Goal: Task Accomplishment & Management: Use online tool/utility

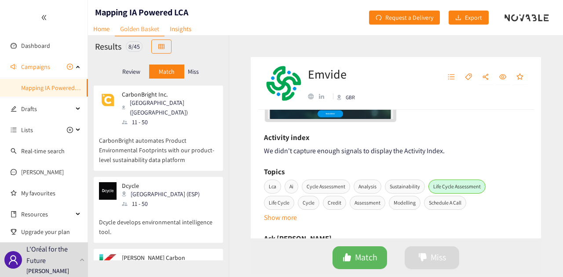
scroll to position [264, 0]
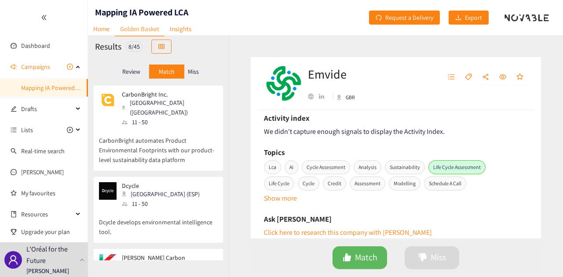
click at [245, 57] on div "Emvide GBR Decision: [PERSON_NAME] Date: [DATE] AI powered LCA software Your No…" at bounding box center [396, 156] width 334 height 242
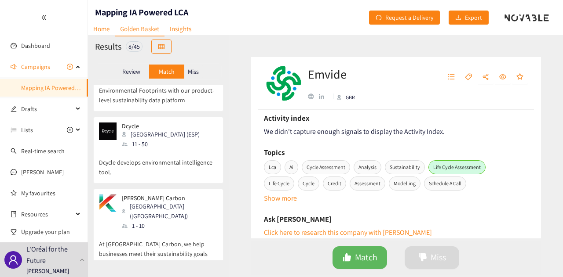
scroll to position [0, 0]
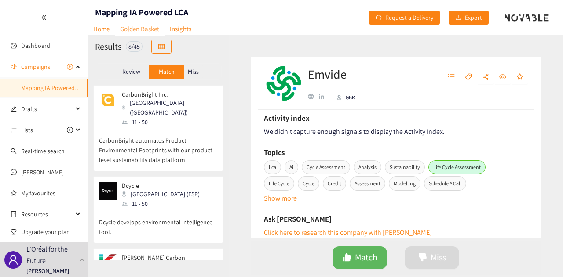
click at [310, 117] on div "Activity index" at bounding box center [396, 118] width 264 height 13
click at [193, 72] on p "Miss" at bounding box center [193, 71] width 11 height 7
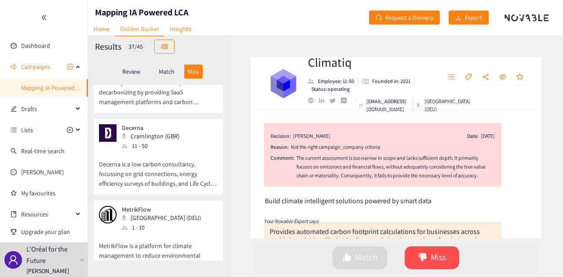
scroll to position [1539, 0]
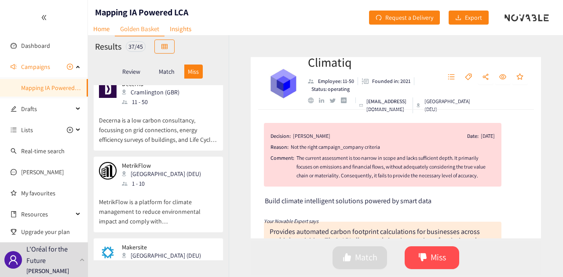
click at [185, 244] on div "Makersite [GEOGRAPHIC_DATA] (DEU) 51 - 100" at bounding box center [158, 257] width 119 height 26
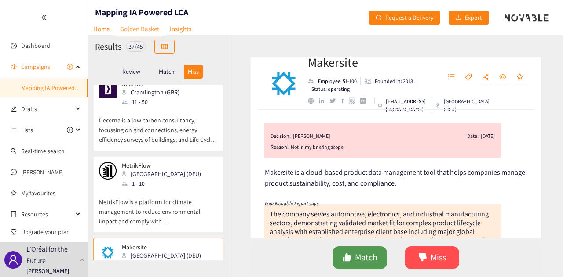
click at [357, 262] on span "Match" at bounding box center [366, 258] width 22 height 14
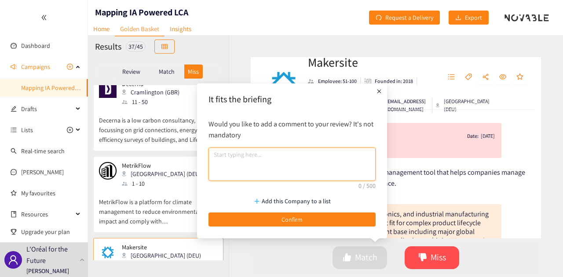
click at [227, 163] on textarea at bounding box center [291, 164] width 167 height 33
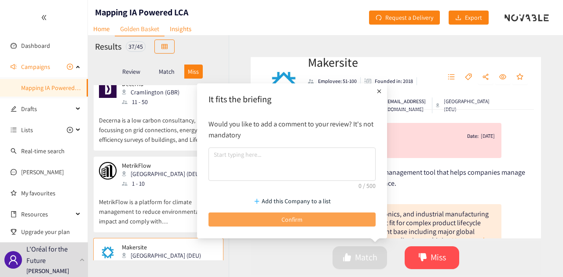
click at [281, 220] on span "Confirm" at bounding box center [291, 220] width 21 height 10
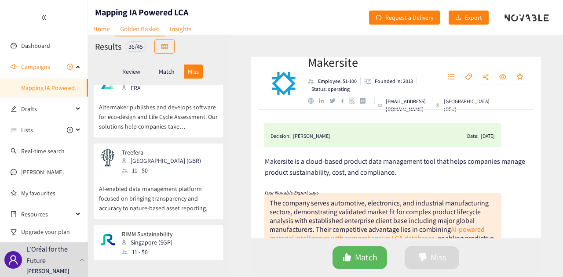
scroll to position [2671, 0]
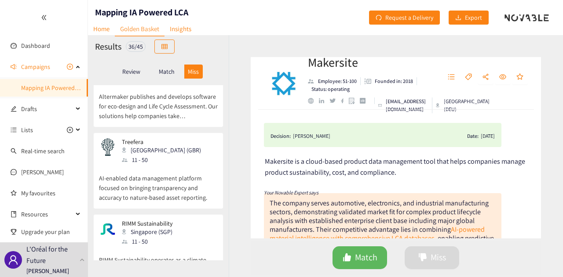
click at [168, 71] on p "Match" at bounding box center [167, 71] width 16 height 7
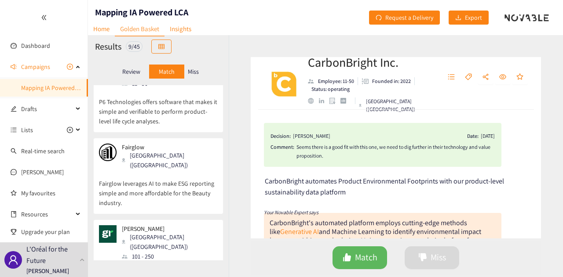
click at [190, 68] on p "Miss" at bounding box center [193, 71] width 11 height 7
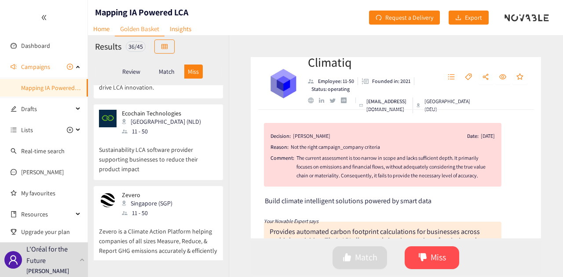
scroll to position [2111, 0]
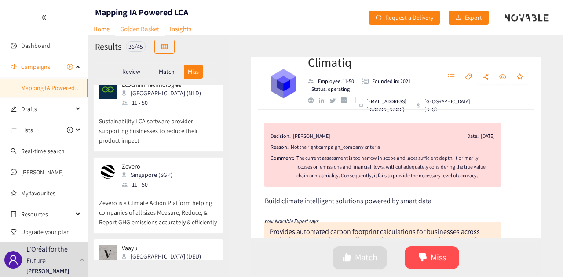
click at [171, 245] on div "[PERSON_NAME] (DEU) 51 - 100" at bounding box center [158, 258] width 119 height 26
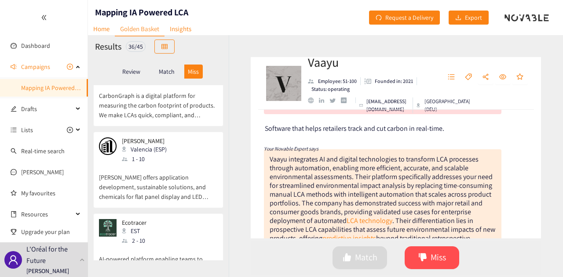
scroll to position [1759, 0]
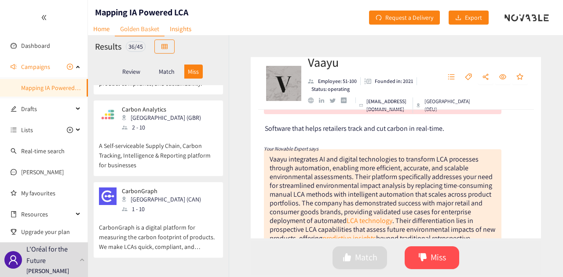
click at [165, 70] on p "Match" at bounding box center [167, 71] width 16 height 7
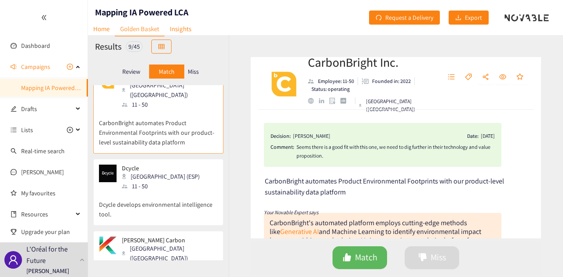
scroll to position [0, 0]
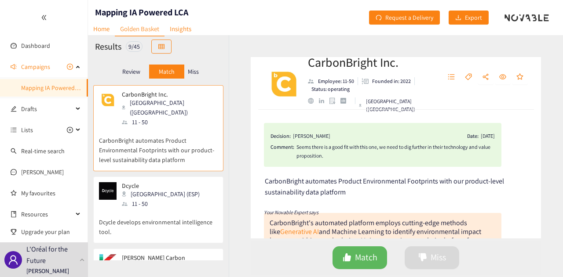
click at [193, 68] on p "Miss" at bounding box center [193, 71] width 11 height 7
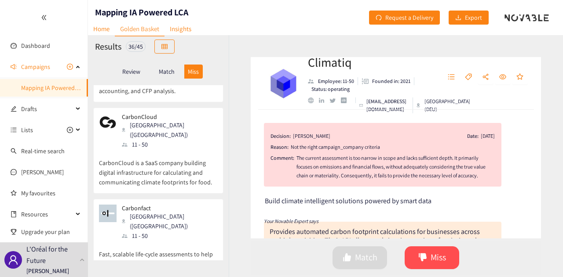
scroll to position [120, 0]
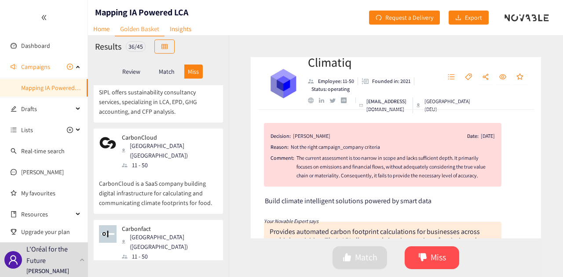
click at [192, 128] on div "CarbonCloud [GEOGRAPHIC_DATA] (SWE) 11 - 50 CarbonCloud is a SaaS company build…" at bounding box center [158, 171] width 130 height 86
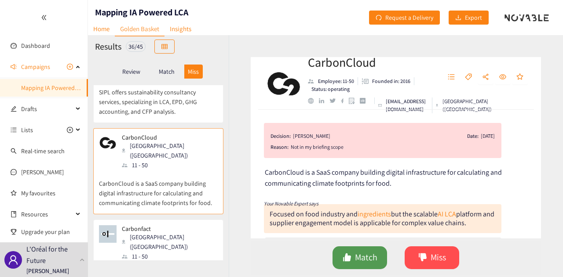
click at [360, 251] on span "Match" at bounding box center [366, 258] width 22 height 14
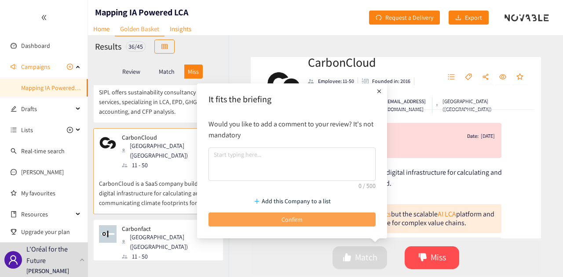
click at [290, 214] on button "Confirm" at bounding box center [291, 220] width 167 height 14
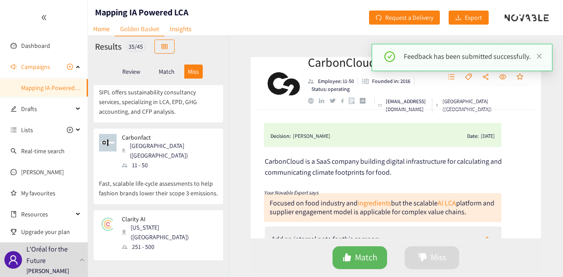
click at [169, 68] on p "Match" at bounding box center [167, 71] width 16 height 7
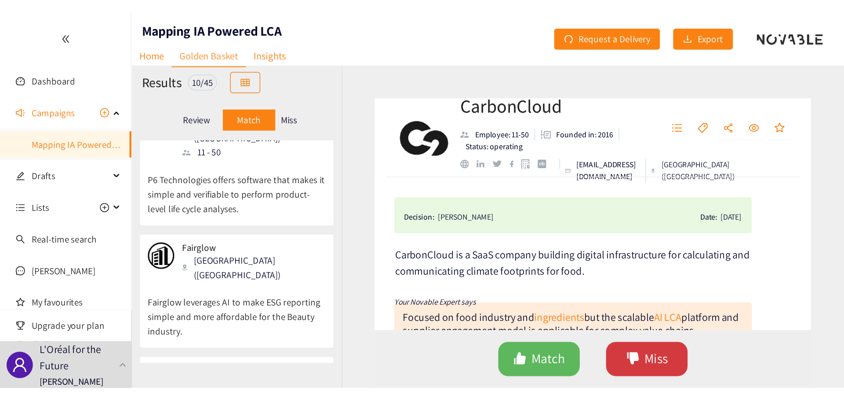
scroll to position [473, 0]
